Goal: Transaction & Acquisition: Purchase product/service

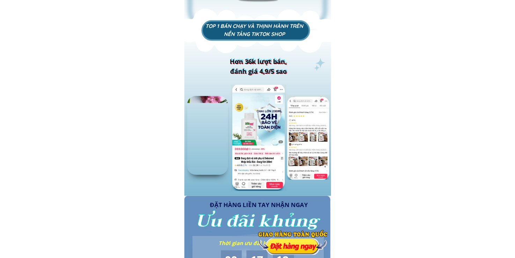
scroll to position [734, 0]
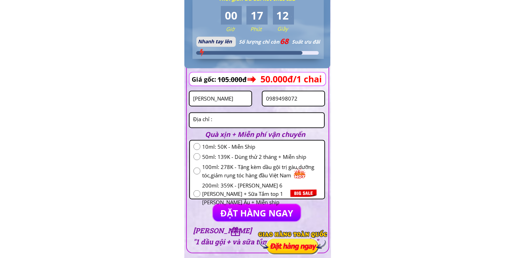
drag, startPoint x: 311, startPoint y: 89, endPoint x: 306, endPoint y: 93, distance: 6.5
click at [310, 90] on form "ĐẶT HÀNG NGAY [PERSON_NAME] 0989498072 10ml: 50K - Miễn Ship 50ml: 139K - [PERS…" at bounding box center [257, 148] width 136 height 147
click at [306, 93] on input "0989498072" at bounding box center [293, 99] width 58 height 14
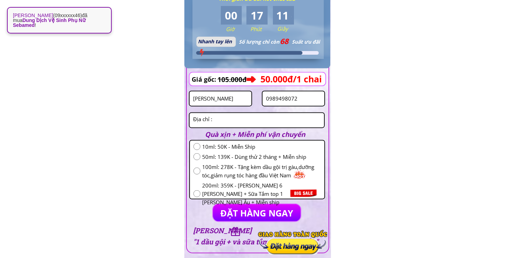
click at [305, 95] on input "0989498072" at bounding box center [293, 99] width 58 height 14
paste input "0191596"
type input "0901915962"
click at [222, 100] on input "[PERSON_NAME]" at bounding box center [220, 99] width 58 height 14
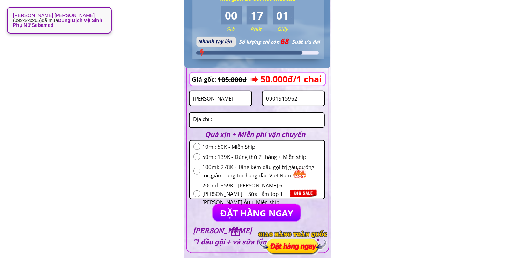
click at [222, 100] on input "[PERSON_NAME]" at bounding box center [220, 99] width 58 height 14
paste input "[PERSON_NAME] ""
click at [222, 100] on input "[PERSON_NAME] "" at bounding box center [220, 99] width 58 height 14
type input "[PERSON_NAME]"
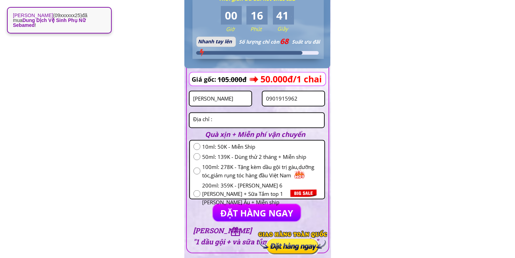
click at [226, 147] on span "10ml: 50K - Miễn Ship" at bounding box center [261, 147] width 119 height 8
radio input "true"
click at [227, 119] on textarea at bounding box center [256, 120] width 131 height 14
paste textarea "35phan [PERSON_NAME] van giả"
type textarea "35phan [PERSON_NAME] van giả"
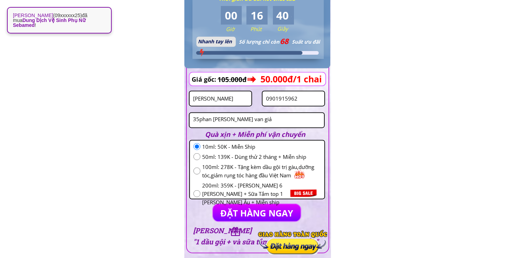
click at [253, 216] on p "ĐẶT HÀNG NGAY" at bounding box center [257, 212] width 88 height 17
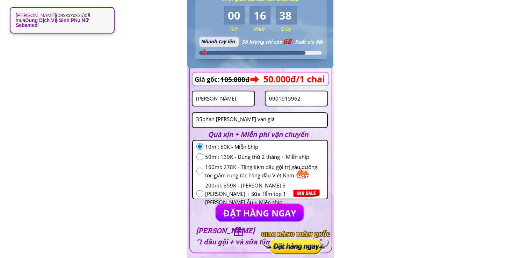
scroll to position [0, 0]
